Goal: Check status: Check status

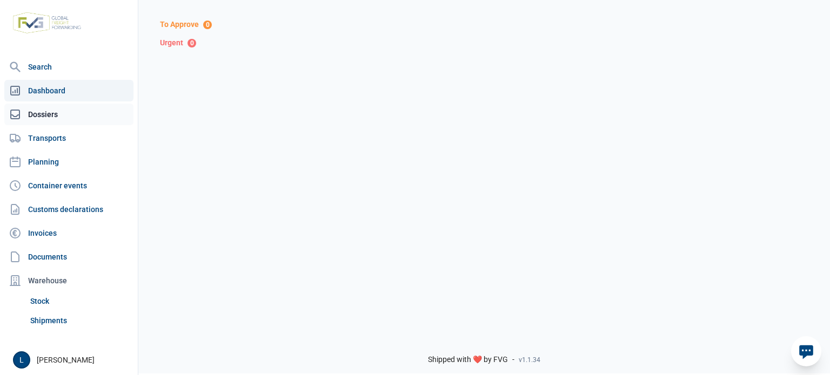
click at [70, 125] on nav "Search Dashboard Dossiers Transports Planning Container events Customs declarat…" at bounding box center [69, 200] width 138 height 289
click at [87, 98] on link "Dashboard" at bounding box center [68, 91] width 129 height 22
click at [84, 112] on link "Dossiers" at bounding box center [68, 115] width 129 height 22
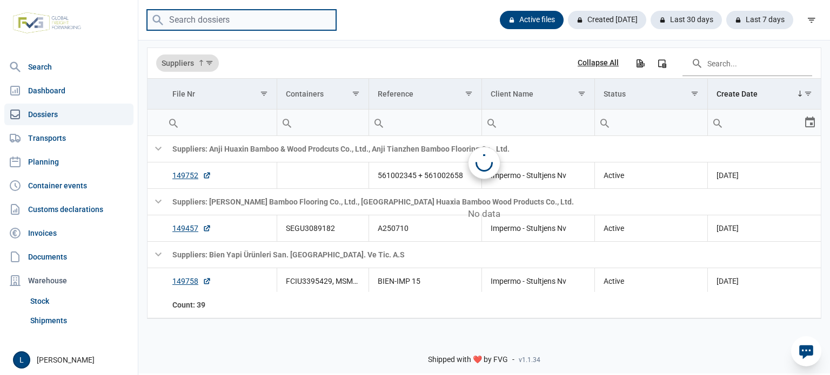
click at [240, 25] on input "search" at bounding box center [241, 20] width 189 height 21
paste input "EGHU3859121"
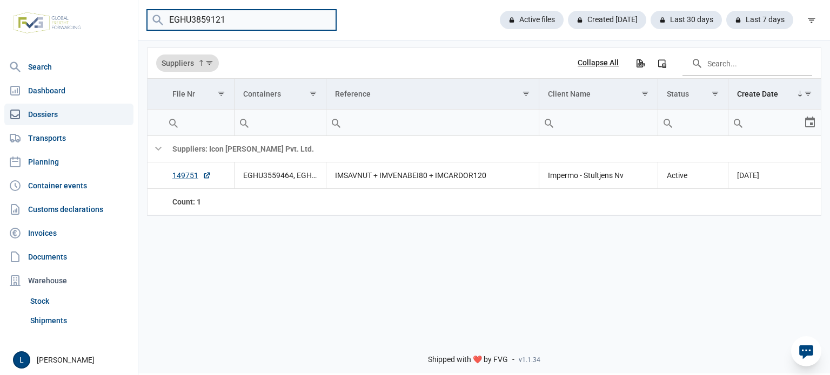
click at [194, 23] on input "EGHU3859121" at bounding box center [241, 20] width 189 height 21
paste input "ITU0586976"
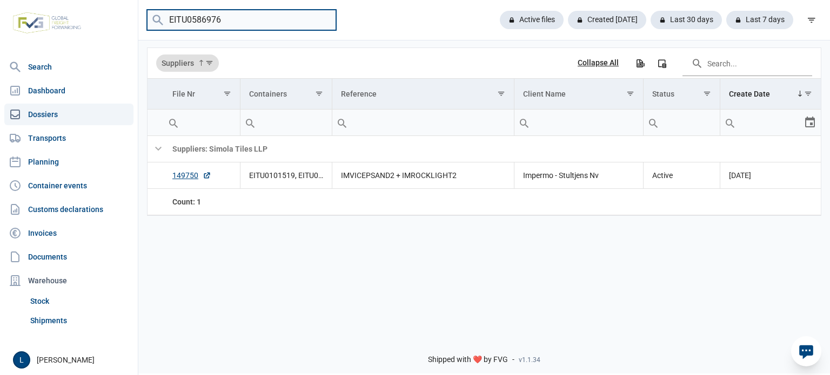
click at [216, 22] on input "EITU0586976" at bounding box center [241, 20] width 189 height 21
paste input "GHU3829702"
type input "EGHU3829702"
